Goal: Task Accomplishment & Management: Manage account settings

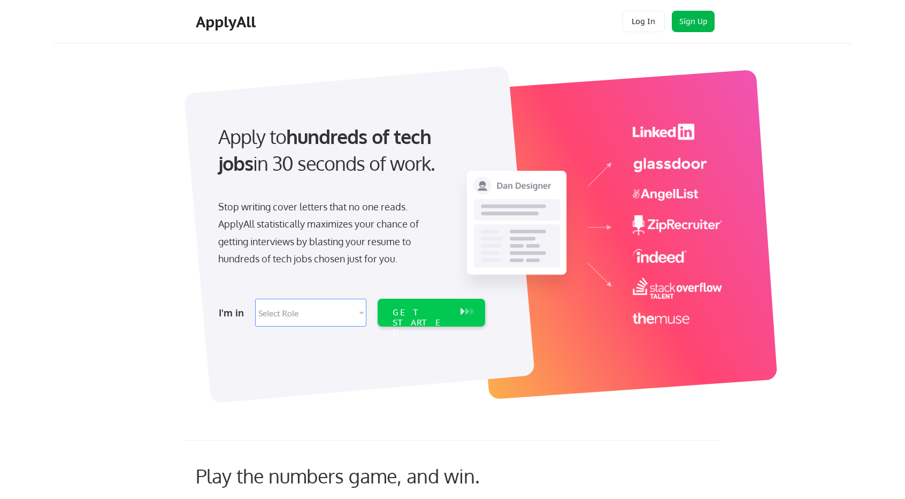
click at [708, 18] on button "Sign Up" at bounding box center [693, 21] width 43 height 21
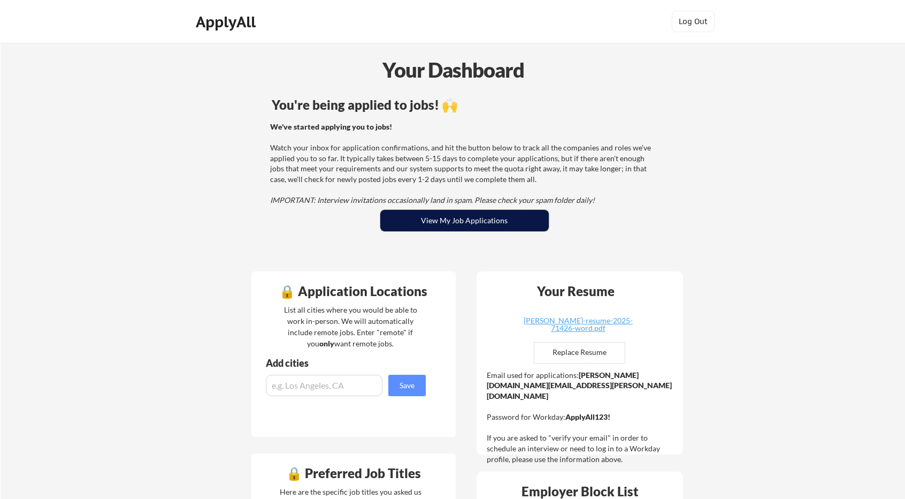
click at [461, 218] on button "View My Job Applications" at bounding box center [464, 220] width 168 height 21
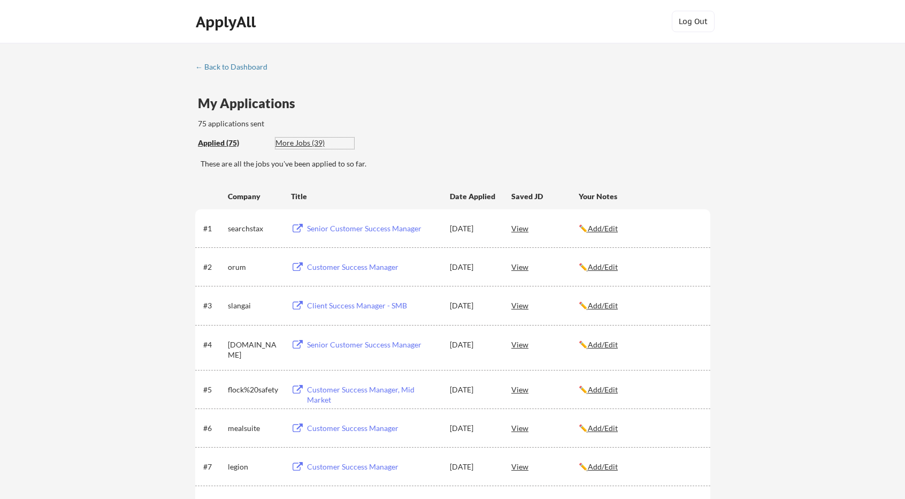
click at [310, 141] on div "More Jobs (39)" at bounding box center [314, 142] width 79 height 11
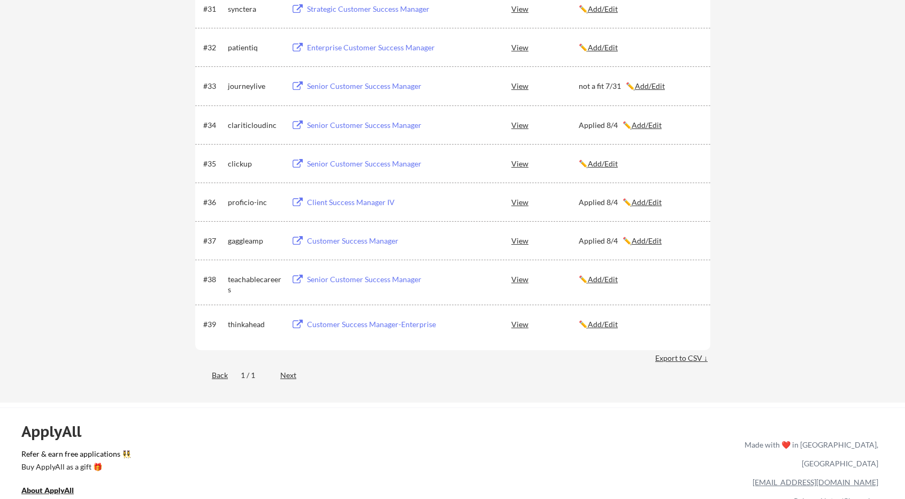
scroll to position [1401, 0]
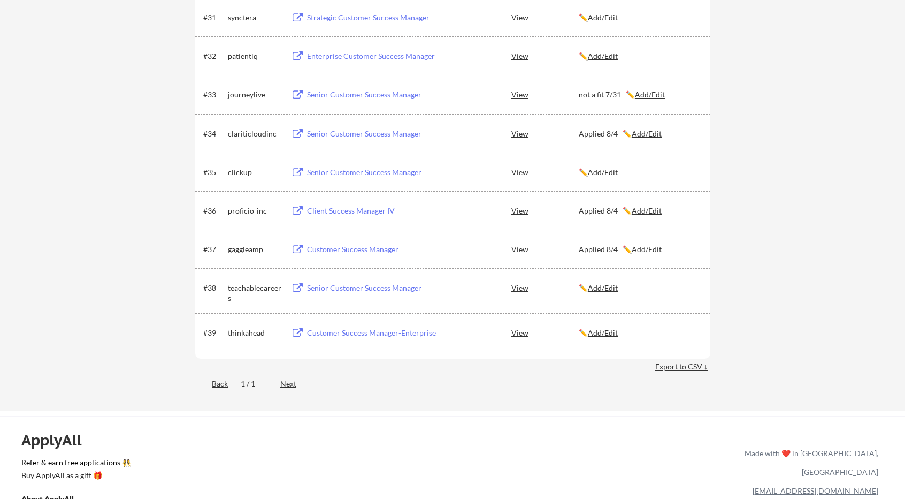
click at [384, 329] on div "Customer Success Manager-Enterprise" at bounding box center [373, 332] width 133 height 11
click at [608, 331] on u "Add/Edit" at bounding box center [603, 332] width 30 height 9
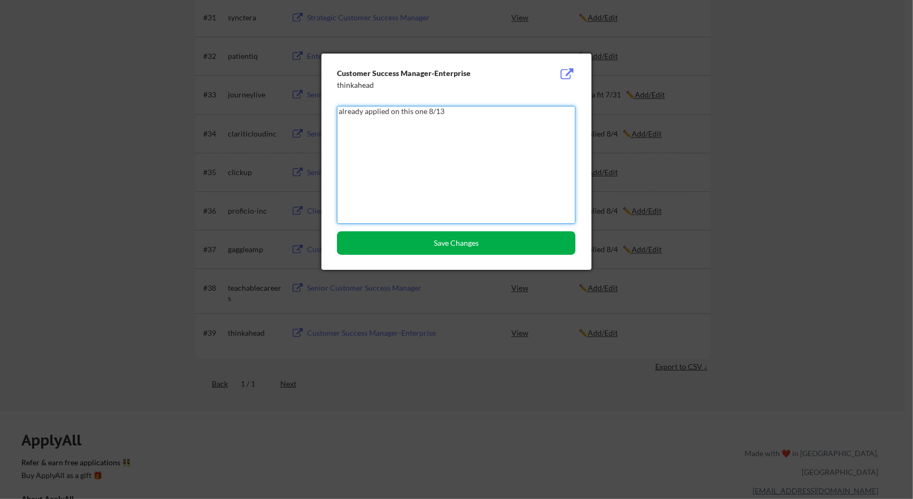
type textarea "already applied on this one 8/13"
click at [445, 244] on button "Save Changes" at bounding box center [456, 243] width 239 height 24
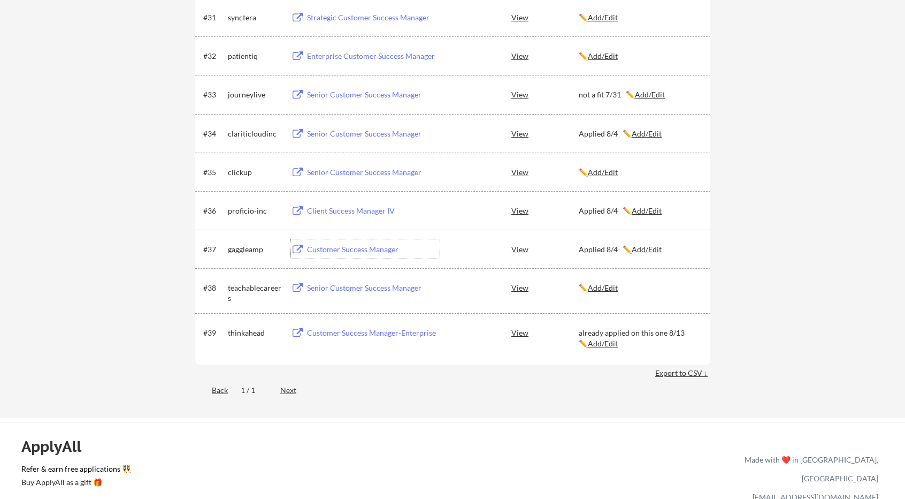
click at [352, 249] on div "Customer Success Manager" at bounding box center [373, 249] width 133 height 11
click at [612, 287] on u "Add/Edit" at bounding box center [603, 287] width 30 height 9
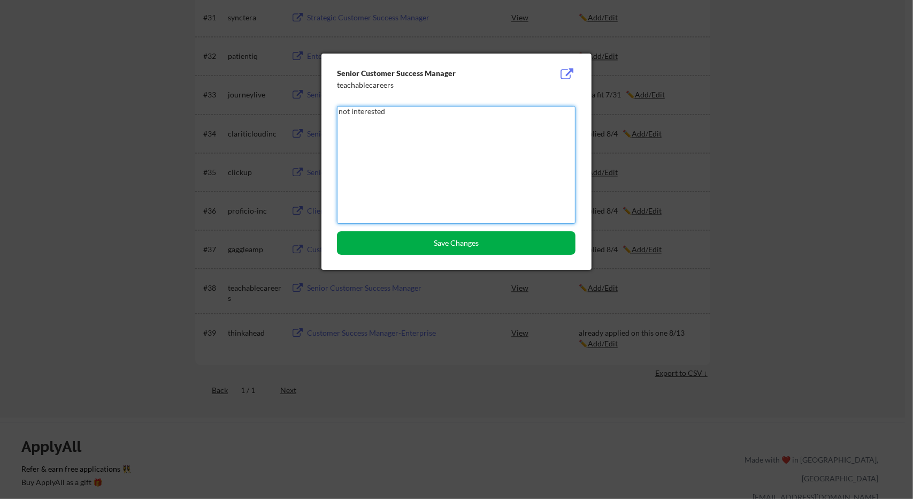
type textarea "not interested"
click at [452, 247] on button "Save Changes" at bounding box center [456, 243] width 239 height 24
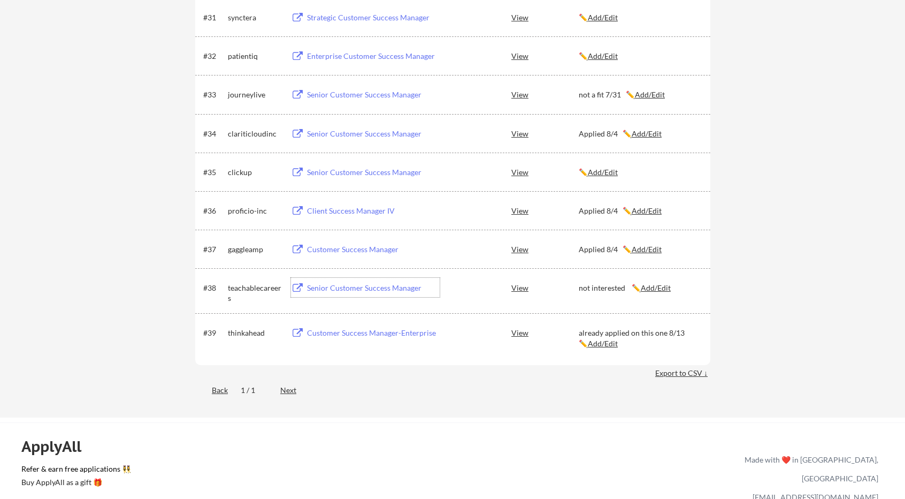
click at [366, 287] on div "Senior Customer Success Manager" at bounding box center [373, 287] width 133 height 11
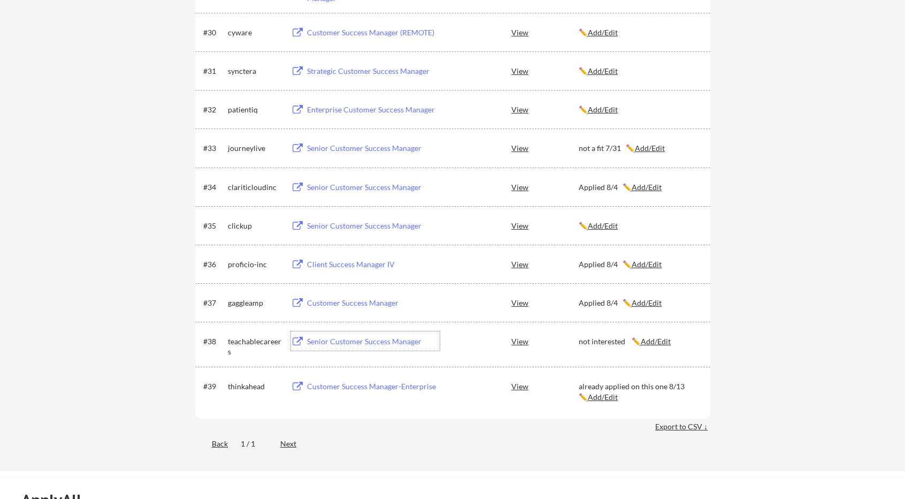
scroll to position [1241, 0]
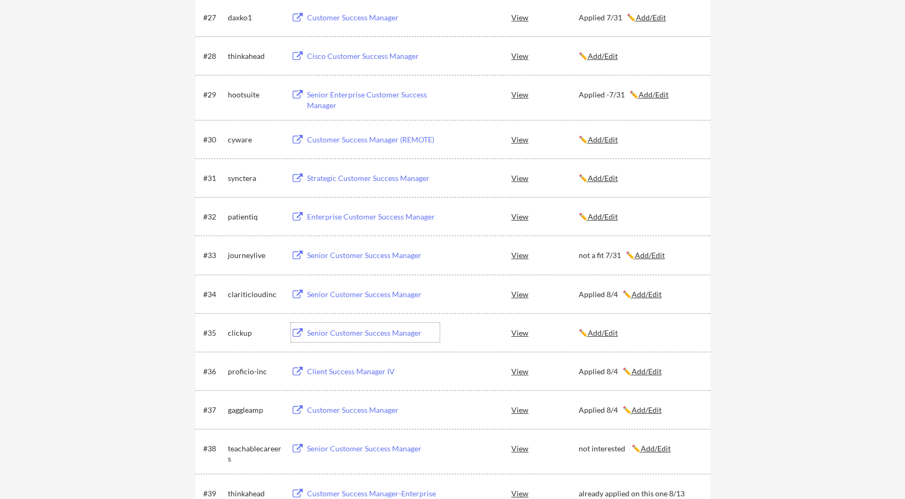
click at [346, 332] on div "Senior Customer Success Manager" at bounding box center [373, 332] width 133 height 11
click at [609, 332] on u "Add/Edit" at bounding box center [603, 332] width 30 height 9
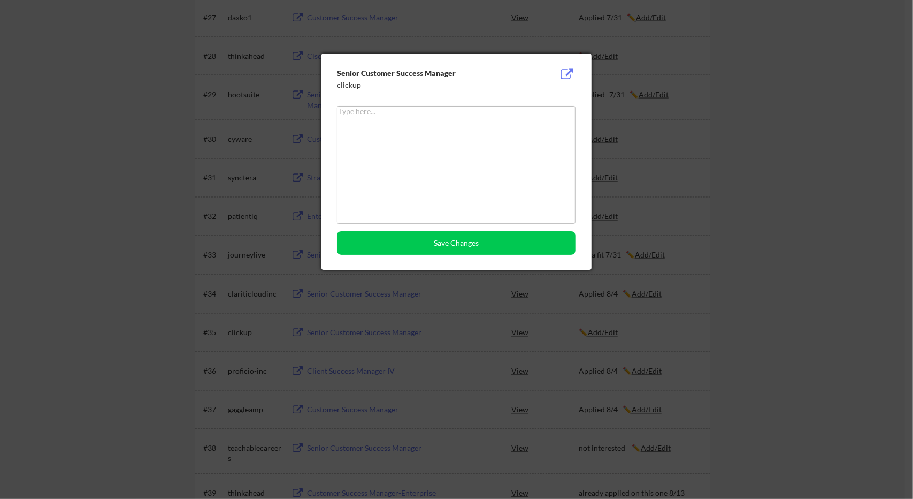
click at [461, 277] on div at bounding box center [456, 249] width 913 height 499
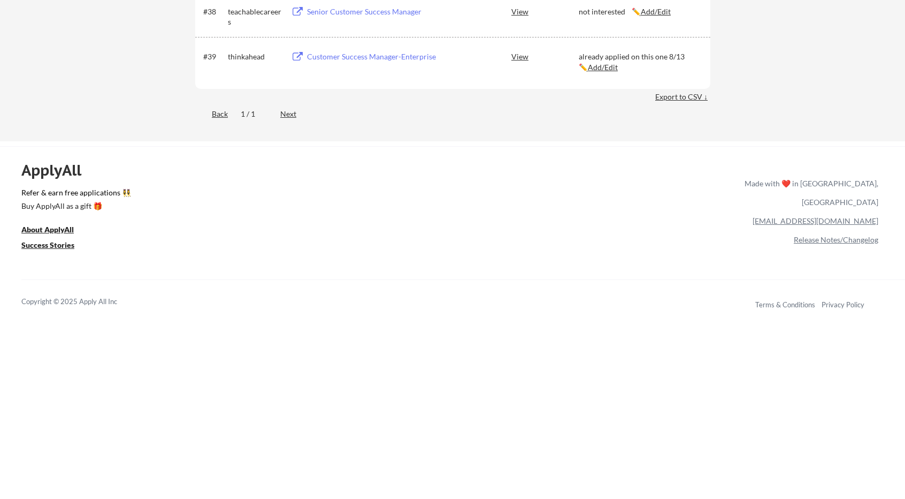
scroll to position [0, 0]
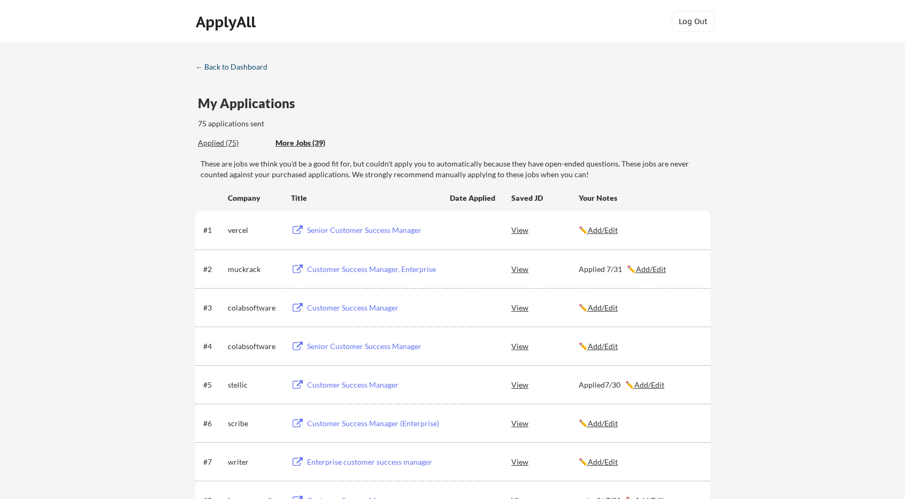
click at [246, 70] on div "← Back to Dashboard" at bounding box center [235, 66] width 80 height 7
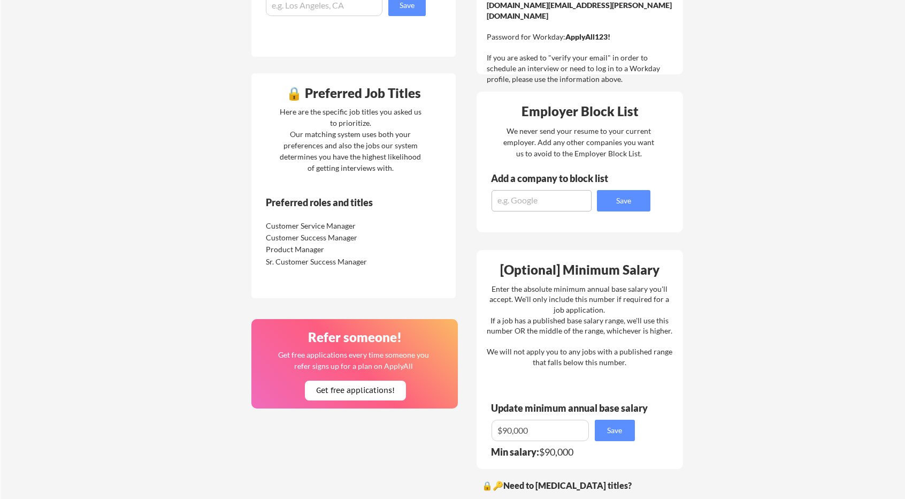
scroll to position [428, 0]
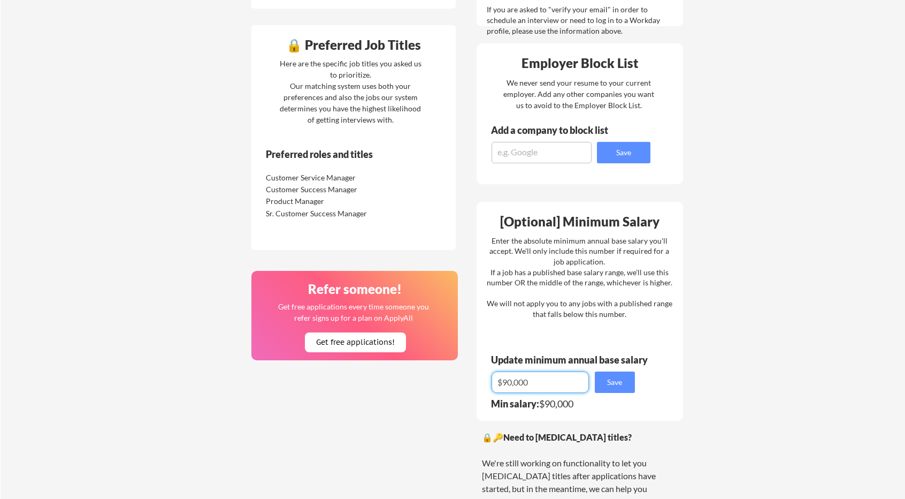
drag, startPoint x: 555, startPoint y: 386, endPoint x: 451, endPoint y: 382, distance: 103.8
click at [451, 382] on div "🔒 Application Locations List all cities where you would be able to work in-pers…" at bounding box center [467, 219] width 450 height 770
drag, startPoint x: 736, startPoint y: 359, endPoint x: 738, endPoint y: 354, distance: 6.1
click at [737, 358] on div "Your Dashboard You're being applied to jobs! 🙌 We've started applying you to jo…" at bounding box center [453, 109] width 904 height 989
